Goal: Task Accomplishment & Management: Manage account settings

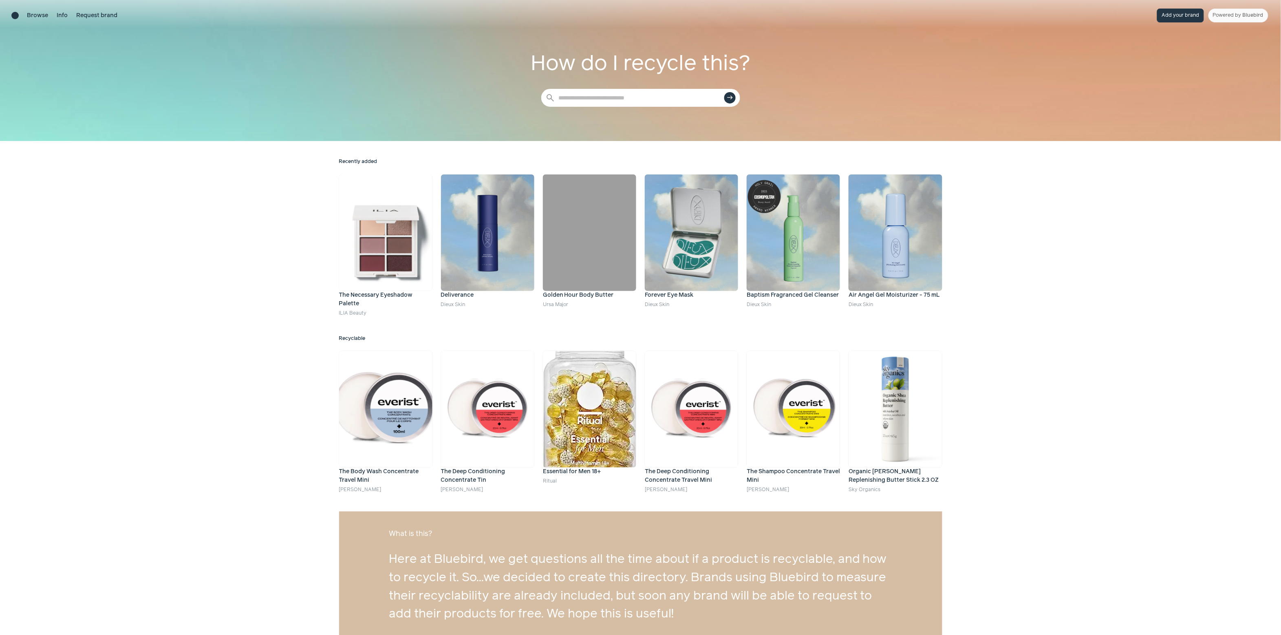
click at [196, 211] on div "Recently added The Necessary Eyeshadow Palette ILIA Beauty Deliverance Dieux Sk…" at bounding box center [640, 391] width 1281 height 500
click at [1178, 13] on button "Add your brand" at bounding box center [1180, 16] width 47 height 14
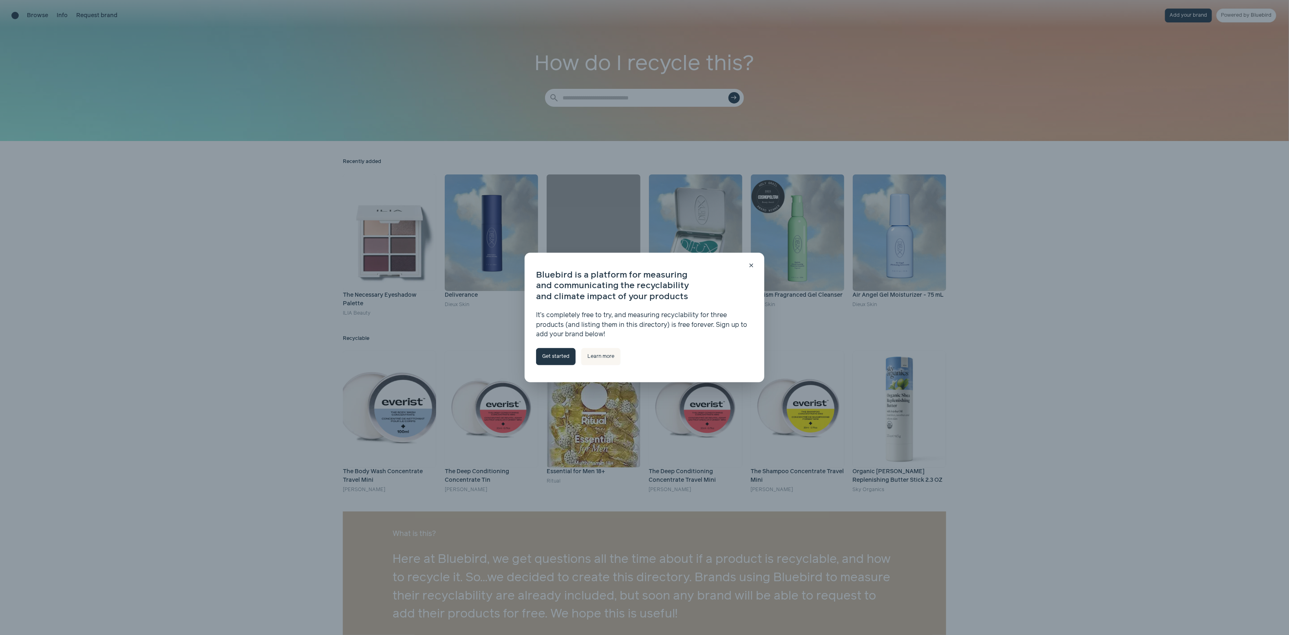
click at [554, 358] on link "Get started" at bounding box center [556, 356] width 40 height 17
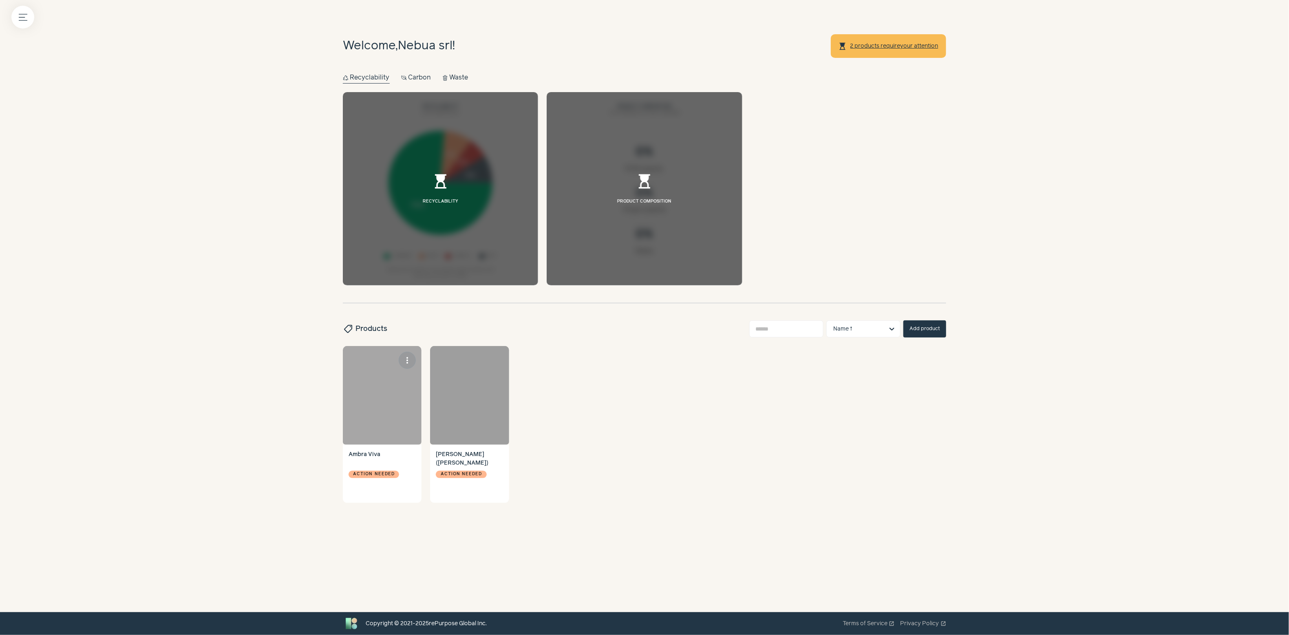
click at [371, 388] on div at bounding box center [382, 395] width 79 height 99
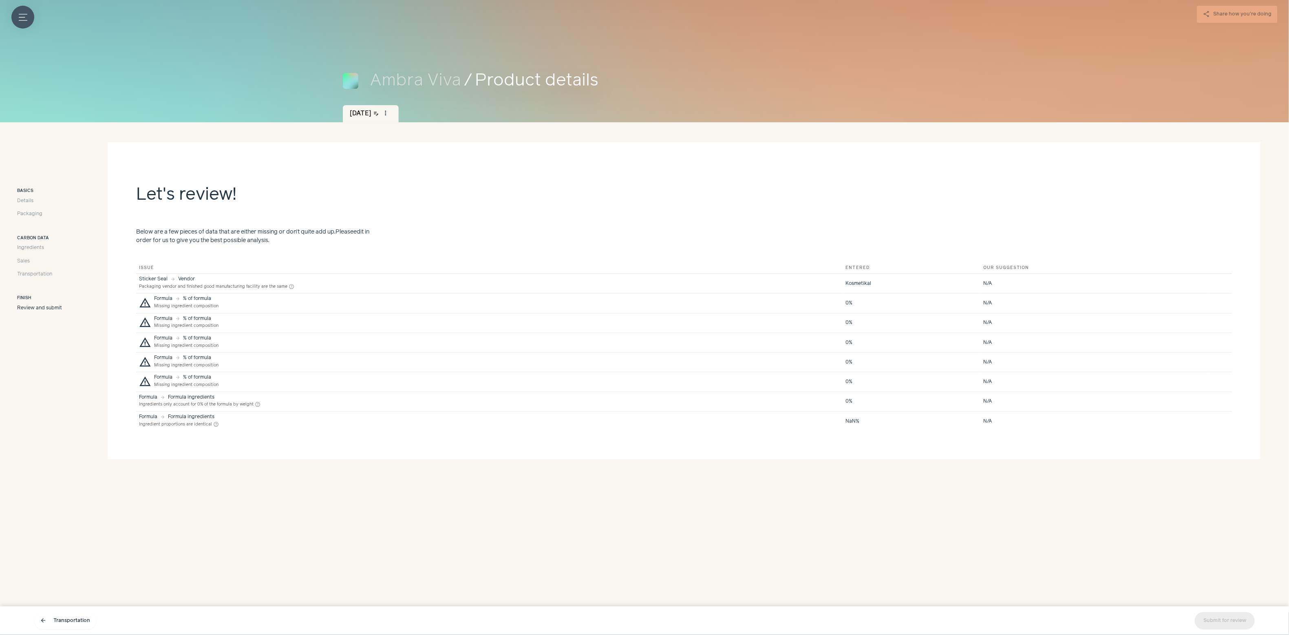
click at [16, 21] on button "Menu button" at bounding box center [22, 17] width 23 height 23
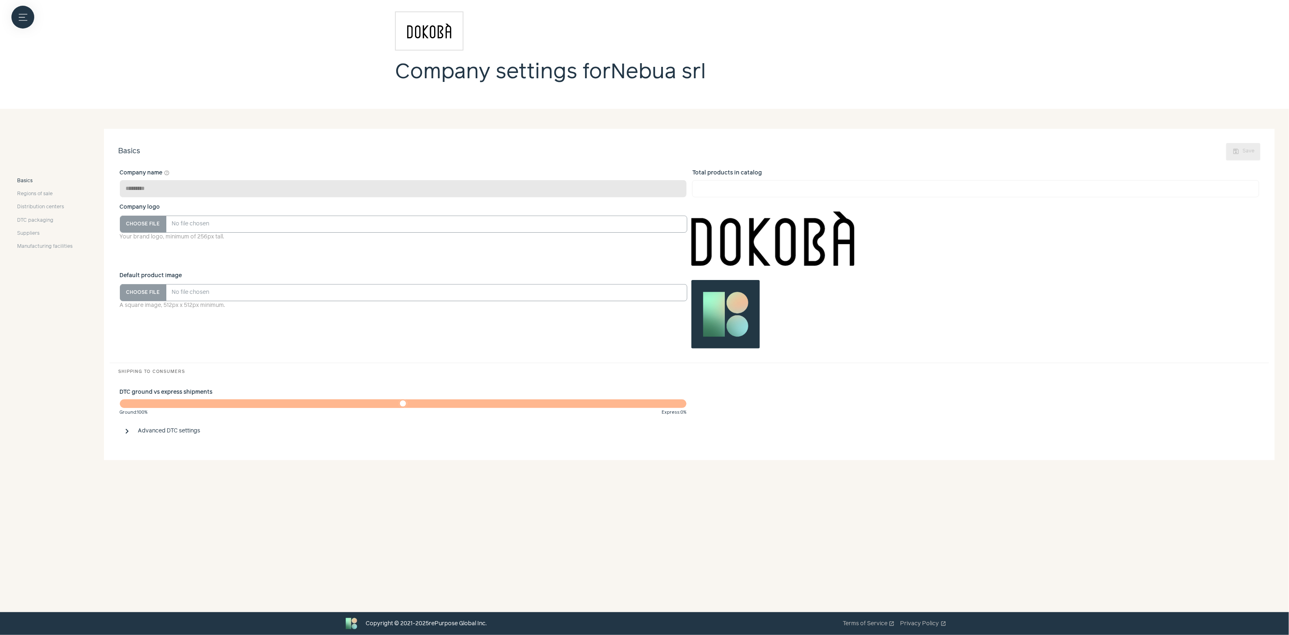
click at [88, 150] on div "close Basics Regions of sale Distribution centers DTC packaging Suppliers Manuf…" at bounding box center [45, 295] width 90 height 332
click at [39, 218] on span "DTC packaging" at bounding box center [35, 220] width 36 height 7
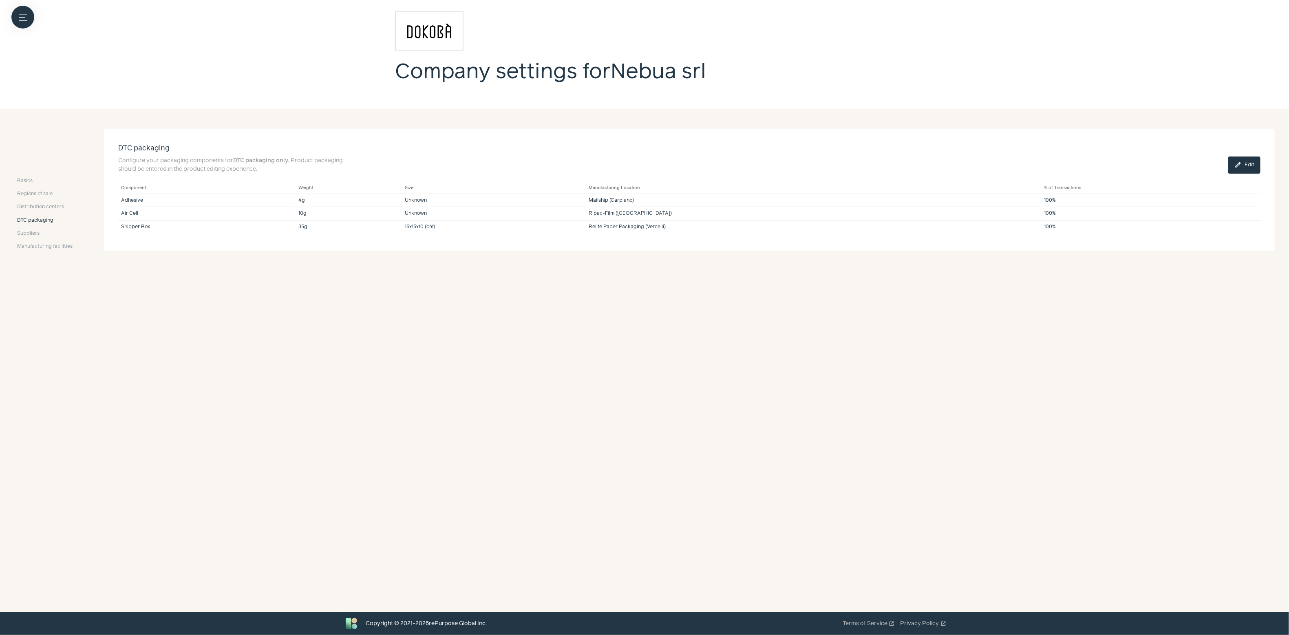
click at [1247, 163] on button "edit Edit" at bounding box center [1244, 165] width 32 height 17
click at [1246, 240] on button "expand_more" at bounding box center [1251, 236] width 10 height 10
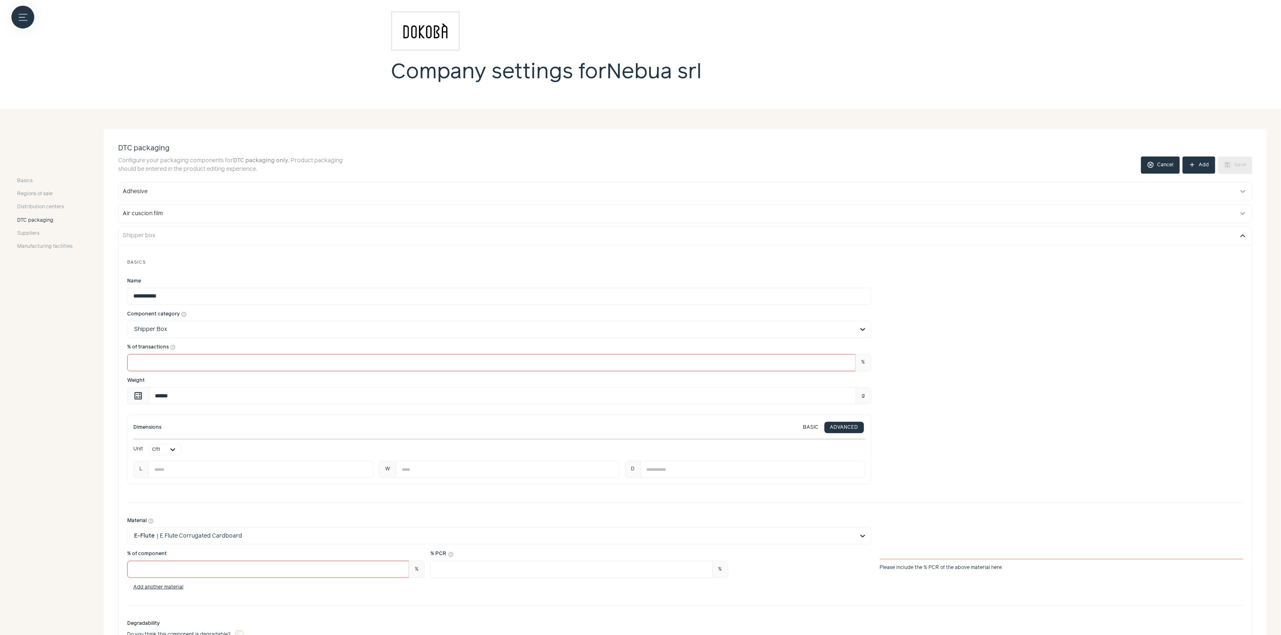
click at [1246, 238] on button "expand_more" at bounding box center [1243, 236] width 10 height 10
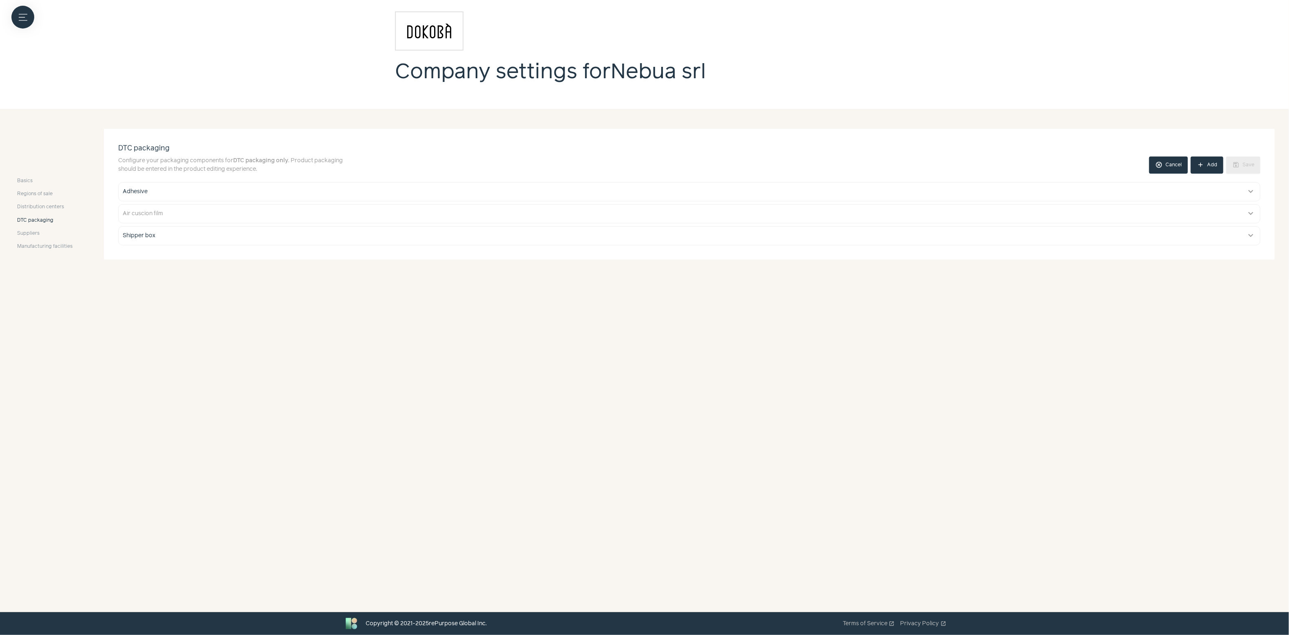
click at [329, 222] on button "Air cuscion film expand_more" at bounding box center [689, 214] width 1141 height 18
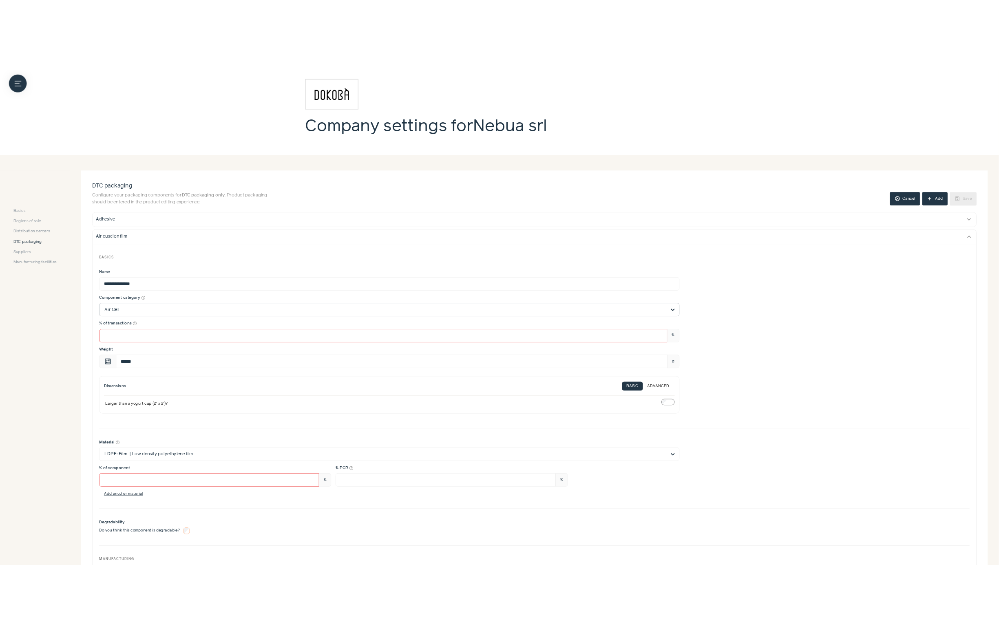
scroll to position [61, 0]
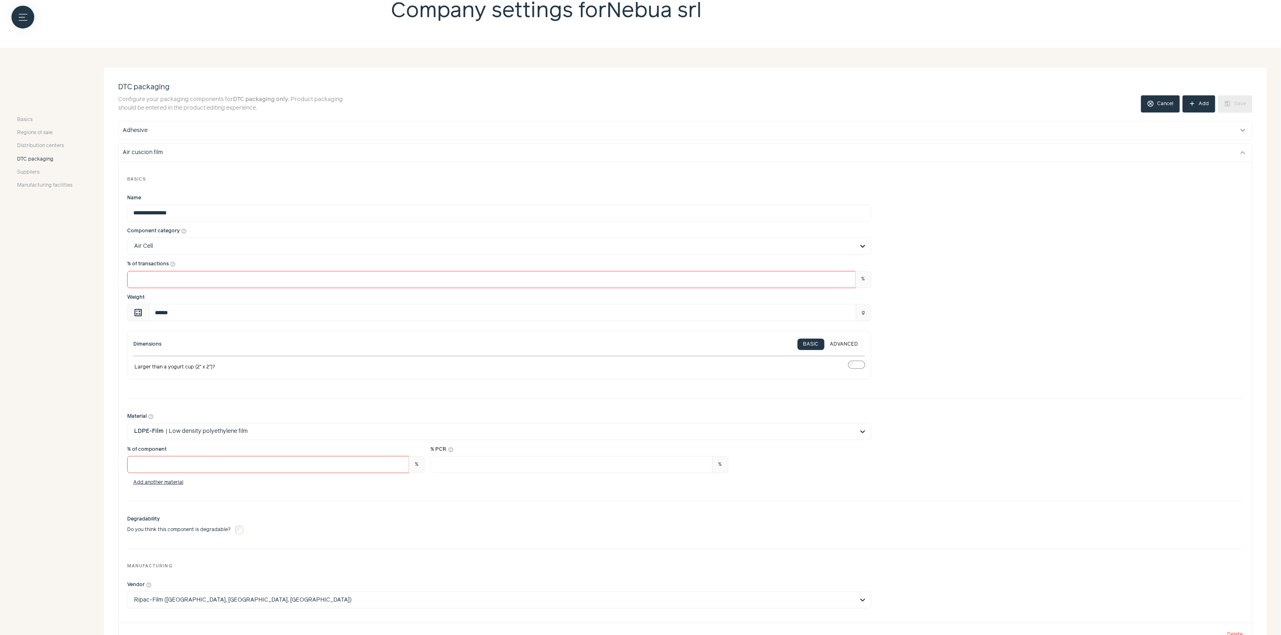
drag, startPoint x: 217, startPoint y: 368, endPoint x: 198, endPoint y: 389, distance: 28.8
click at [198, 388] on div "**********" at bounding box center [685, 289] width 1116 height 201
click at [944, 346] on div "Dimensions BASIC ADVANCED Larger than a yogurt cup (2" x 2")?" at bounding box center [685, 355] width 1116 height 49
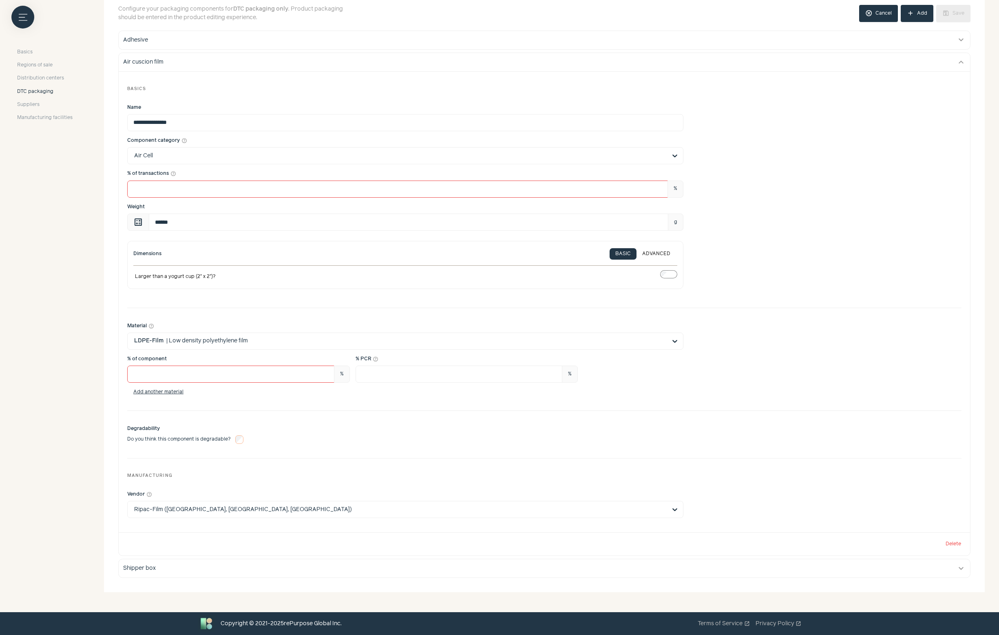
scroll to position [153, 0]
click at [958, 64] on button "expand_more" at bounding box center [961, 62] width 10 height 10
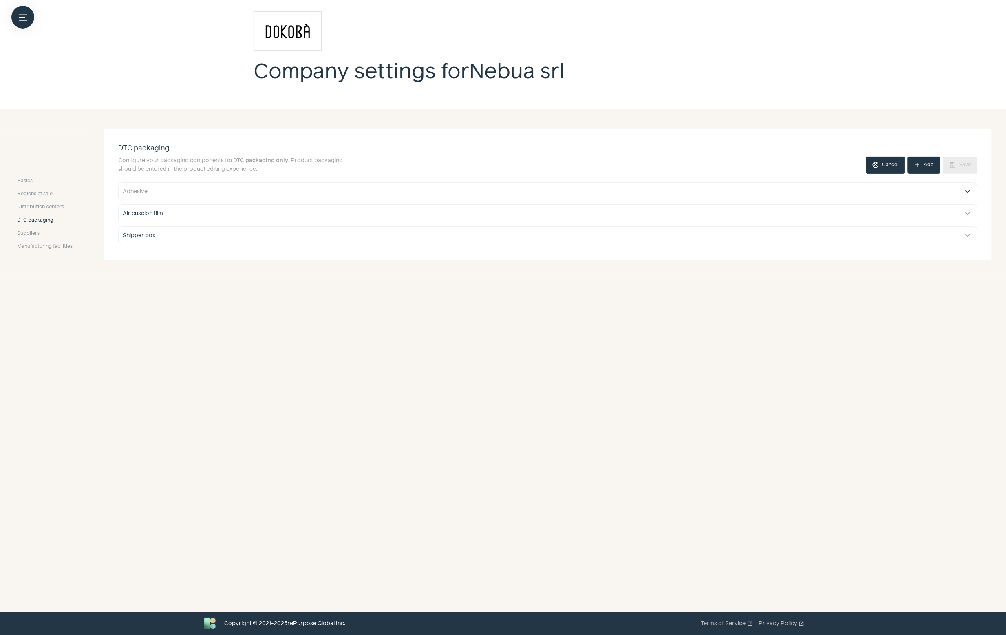
click at [966, 191] on button "expand_more" at bounding box center [968, 192] width 10 height 10
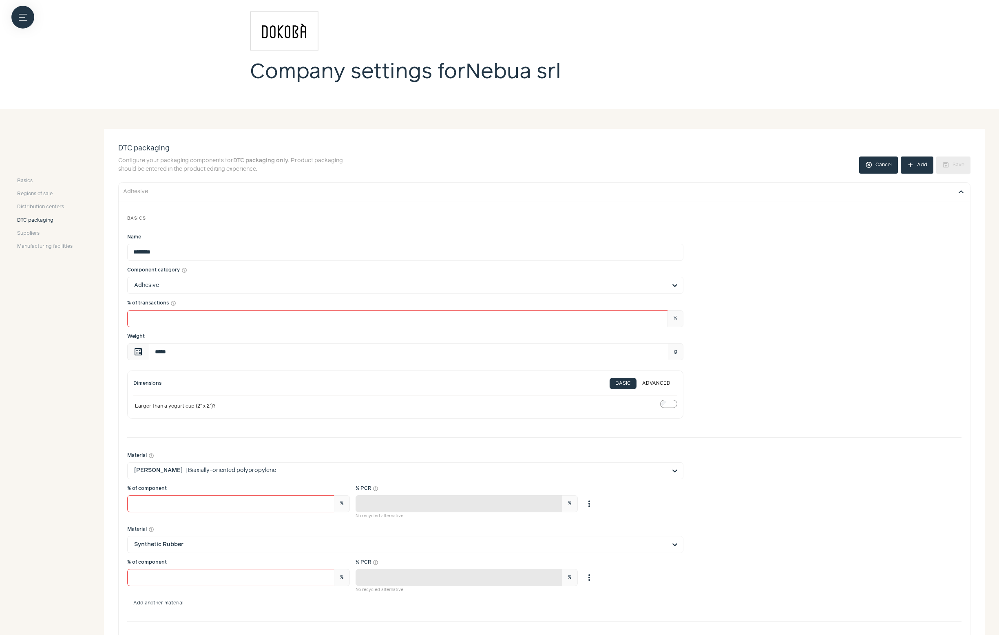
click at [960, 193] on button "expand_more" at bounding box center [961, 192] width 10 height 10
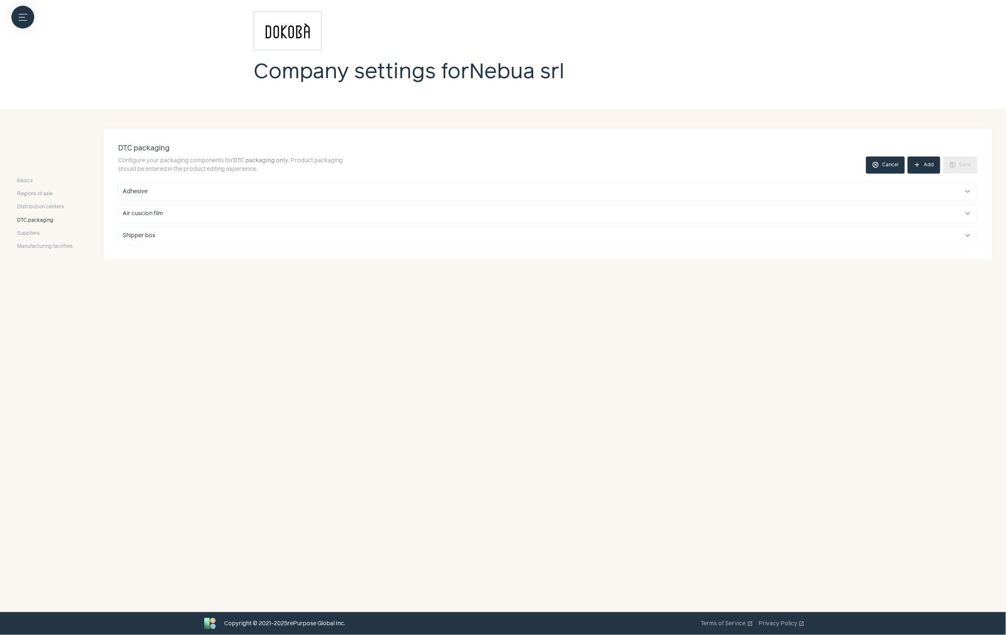
click at [933, 166] on button "add Add" at bounding box center [924, 165] width 33 height 17
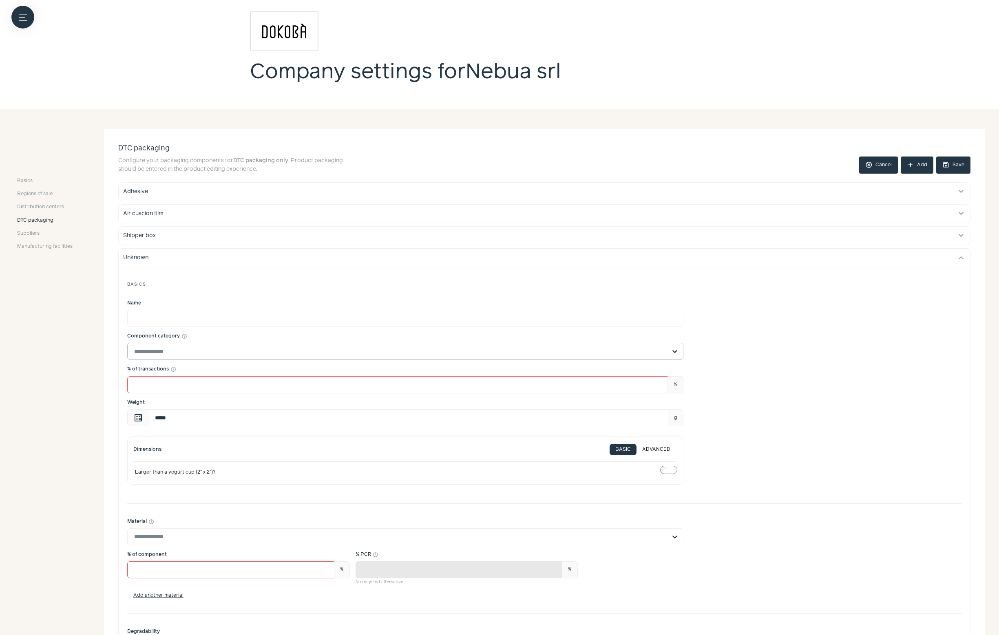
click at [378, 351] on input "Component category help_outline" at bounding box center [400, 351] width 532 height 16
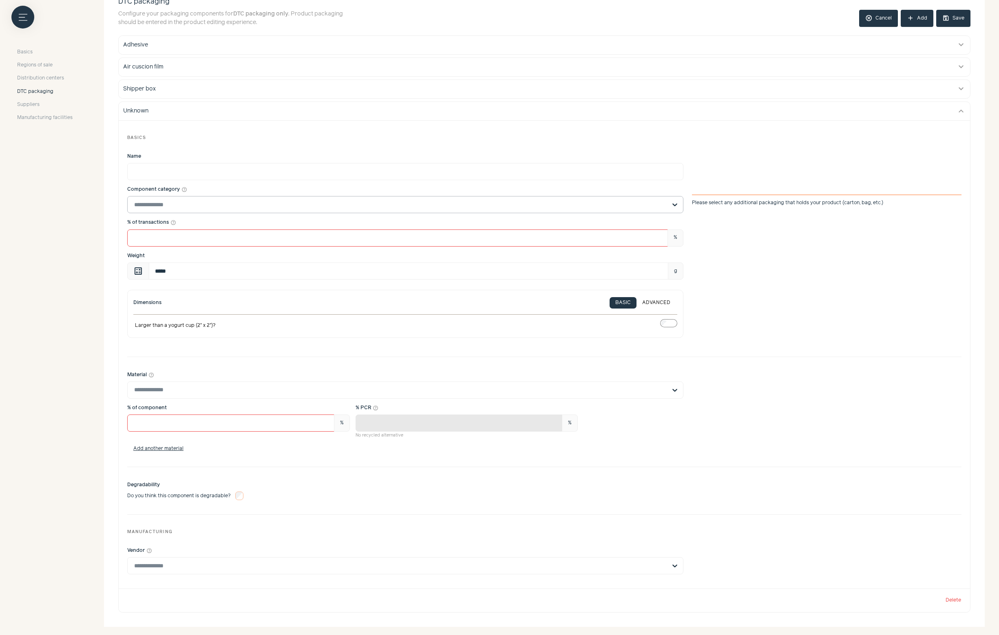
scroll to position [121, 0]
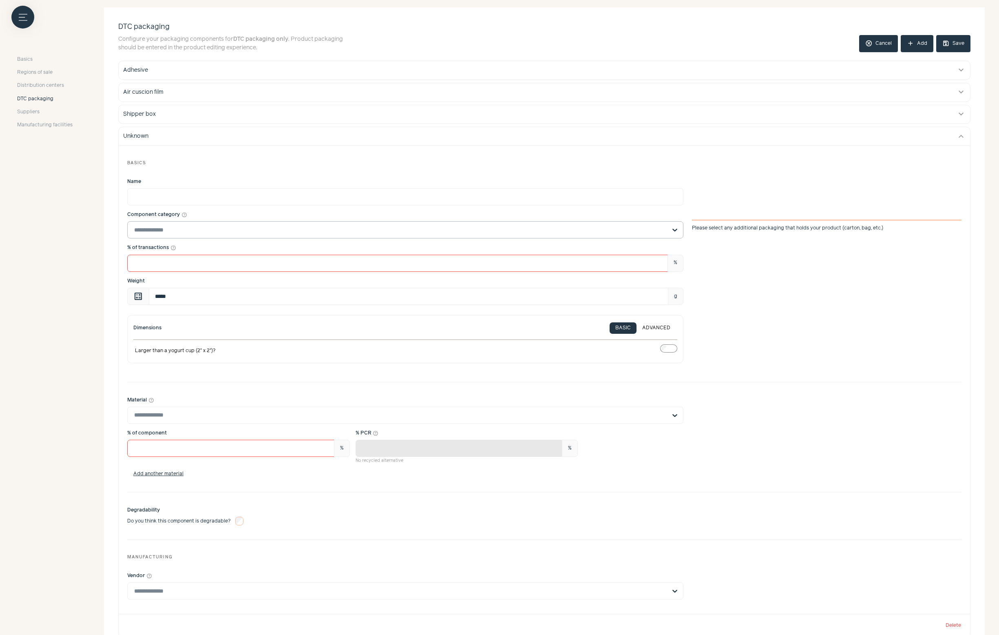
click at [451, 233] on input "Component category help_outline Please select any additional packaging that hol…" at bounding box center [400, 230] width 532 height 16
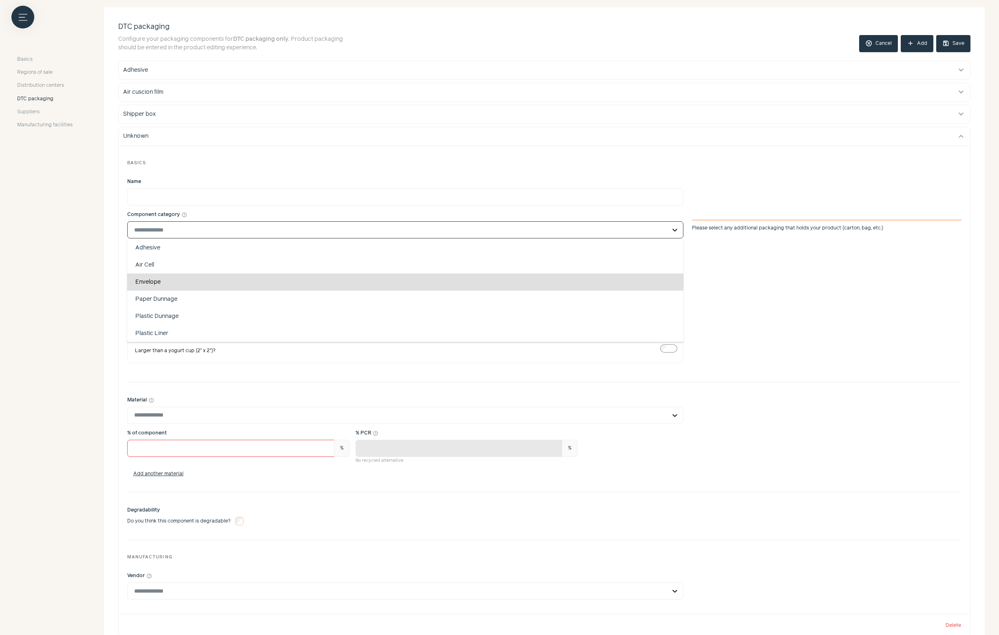
click at [432, 282] on div "Envelope" at bounding box center [405, 281] width 556 height 17
click at [432, 238] on input "Component category help_outline Adhesive Air Cell Envelope Paper Dunnage Plasti…" at bounding box center [400, 230] width 532 height 16
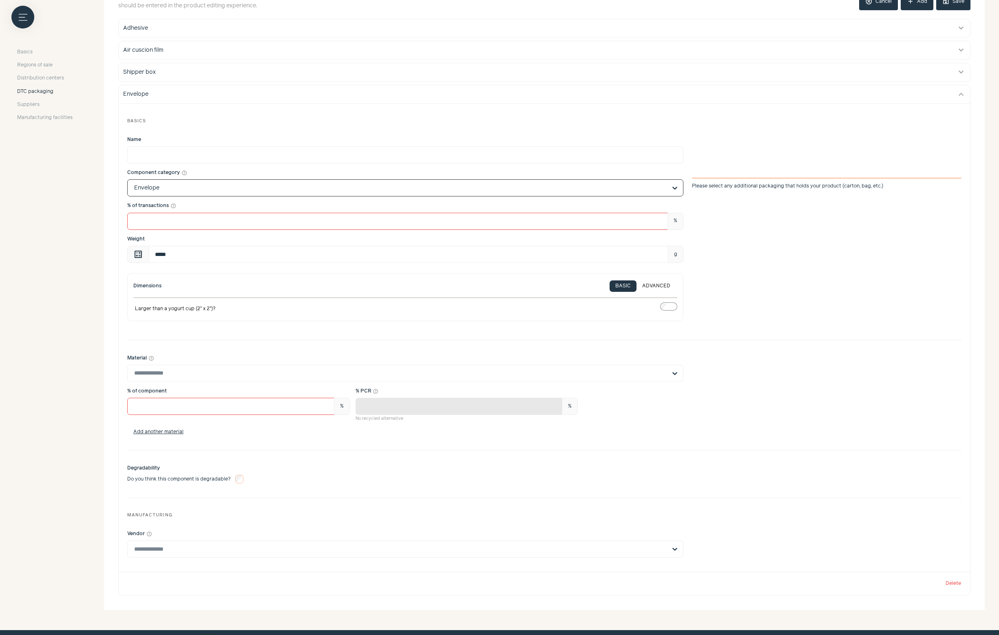
scroll to position [183, 0]
